Goal: Task Accomplishment & Management: Complete application form

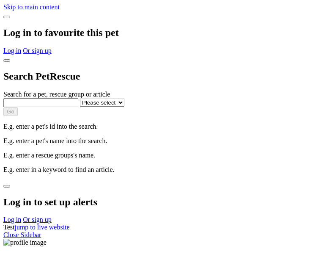
select select
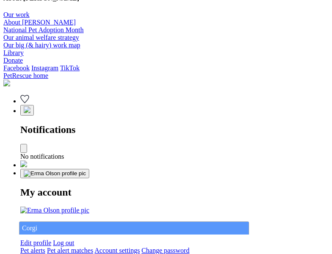
type input "Corgi"
select select "844268919"
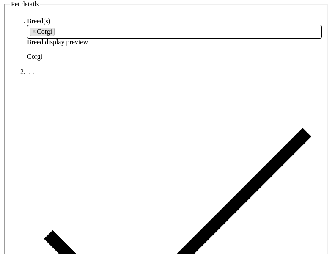
type input "Bridesburg22, [GEOGRAPHIC_DATA], 5607"
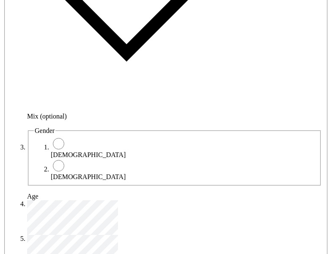
type input "14FEO934M45O193"
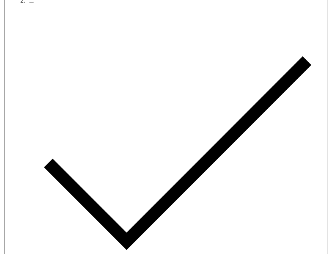
radio input "true"
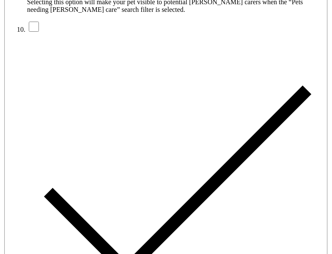
type input "Please wait..."
